Goal: Check status

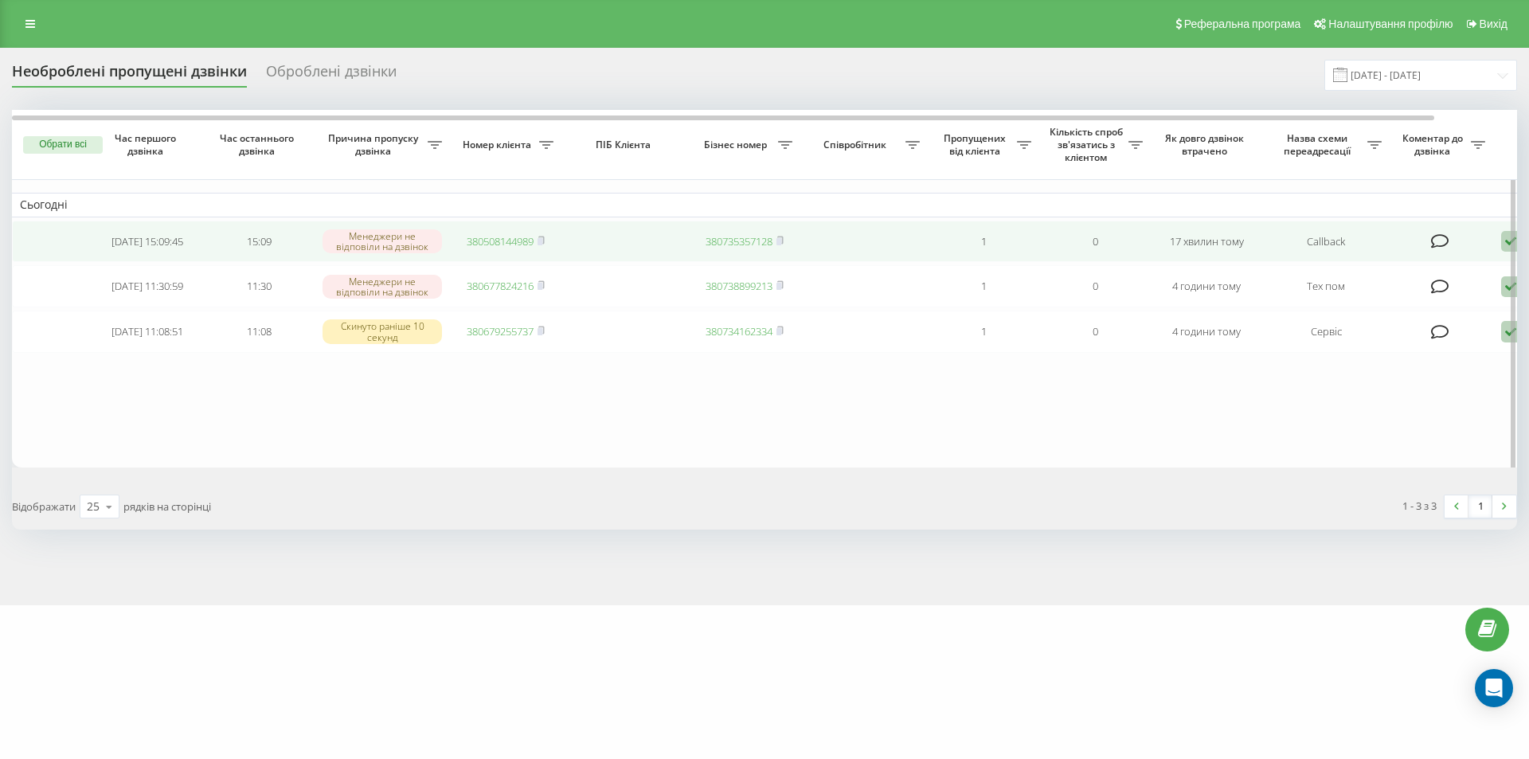
click at [494, 240] on link "380508144989" at bounding box center [500, 241] width 67 height 14
